Goal: Entertainment & Leisure: Consume media (video, audio)

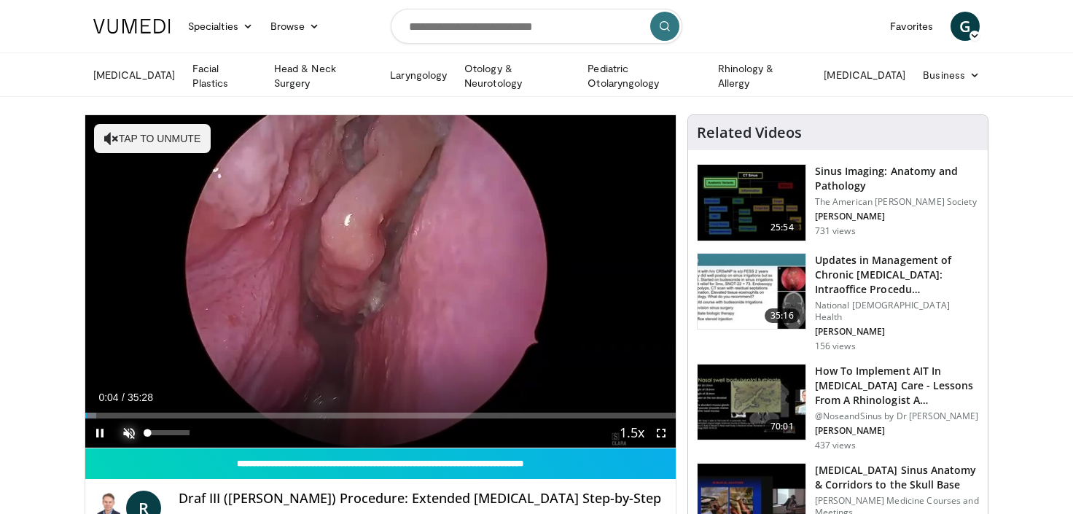
click at [128, 426] on span "Video Player" at bounding box center [128, 432] width 29 height 29
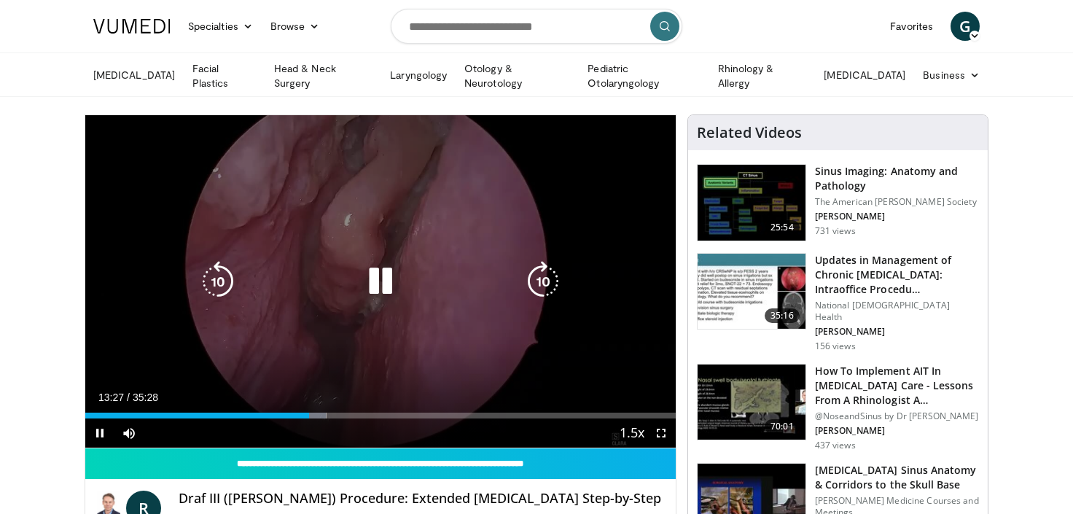
click at [383, 289] on icon "Video Player" at bounding box center [380, 281] width 41 height 41
